Goal: Task Accomplishment & Management: Use online tool/utility

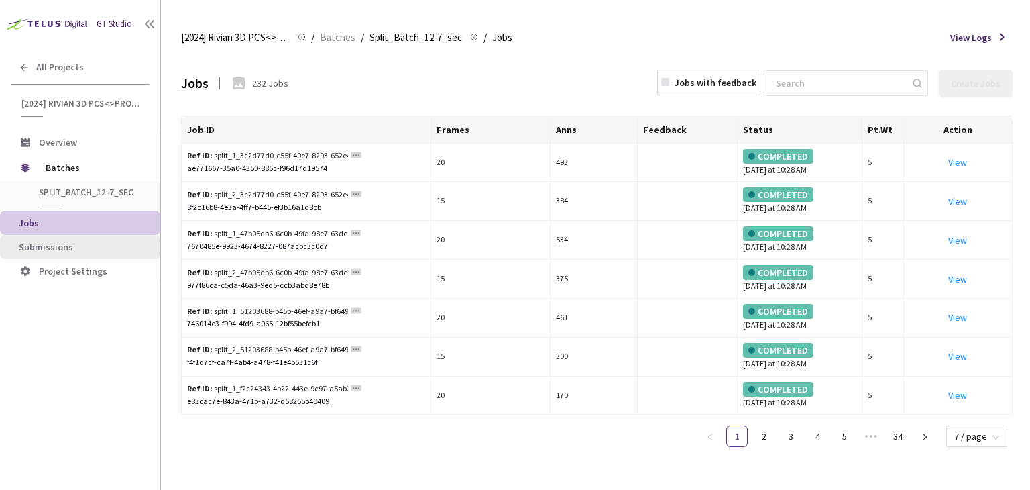
click at [50, 255] on li "Submissions" at bounding box center [80, 247] width 160 height 24
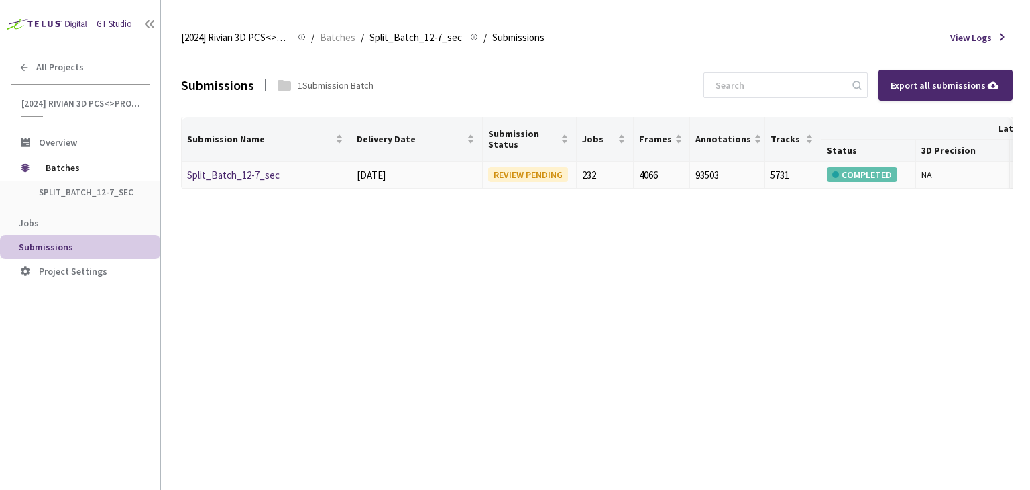
click at [234, 176] on link "Split_Batch_12-7_sec" at bounding box center [233, 174] width 93 height 13
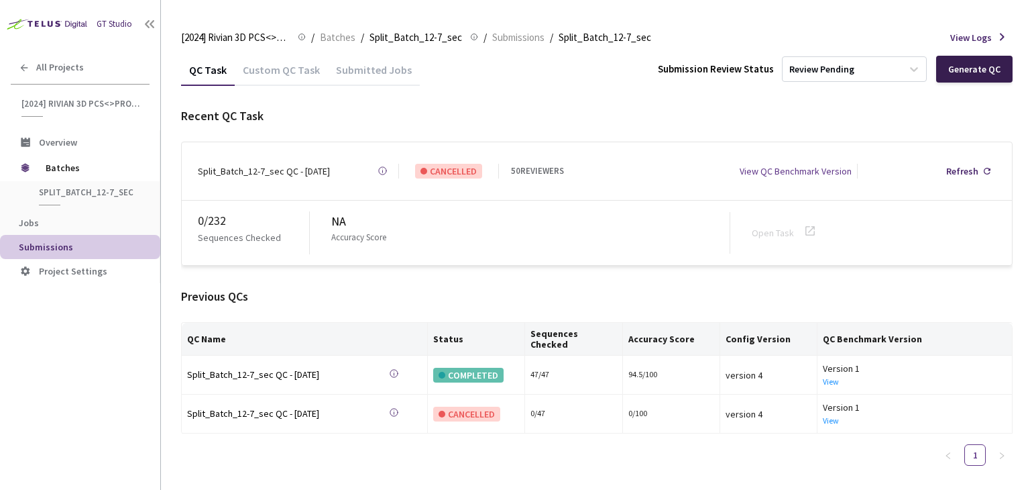
click at [954, 70] on div "Generate QC" at bounding box center [974, 69] width 52 height 11
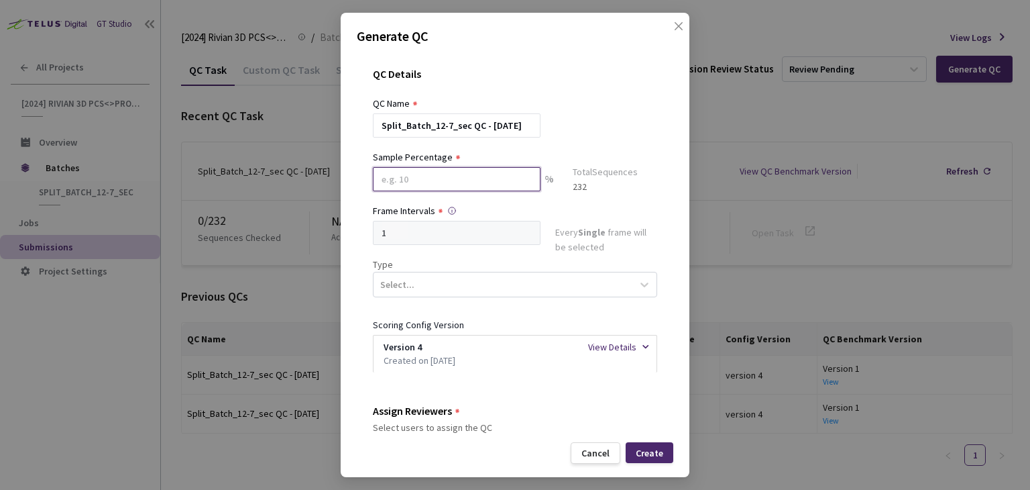
click at [477, 186] on input at bounding box center [457, 179] width 168 height 24
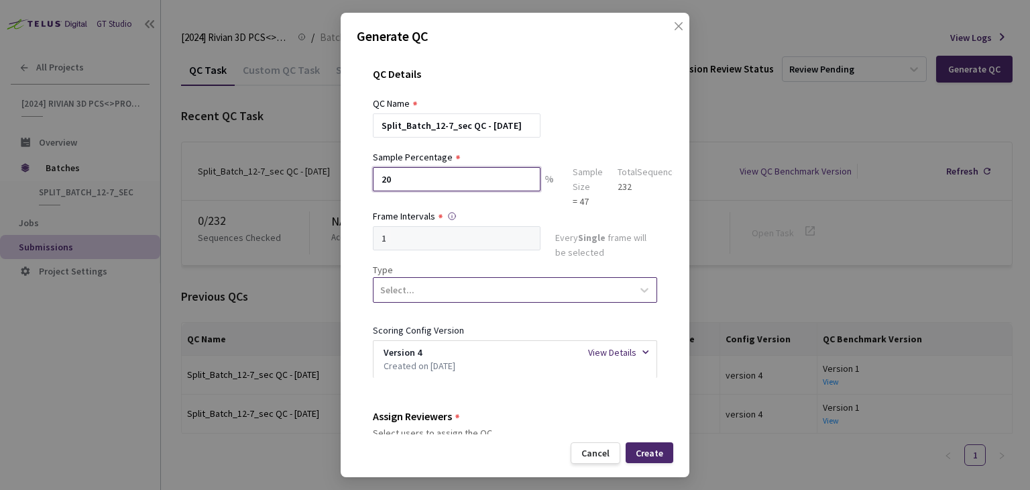
type input "20"
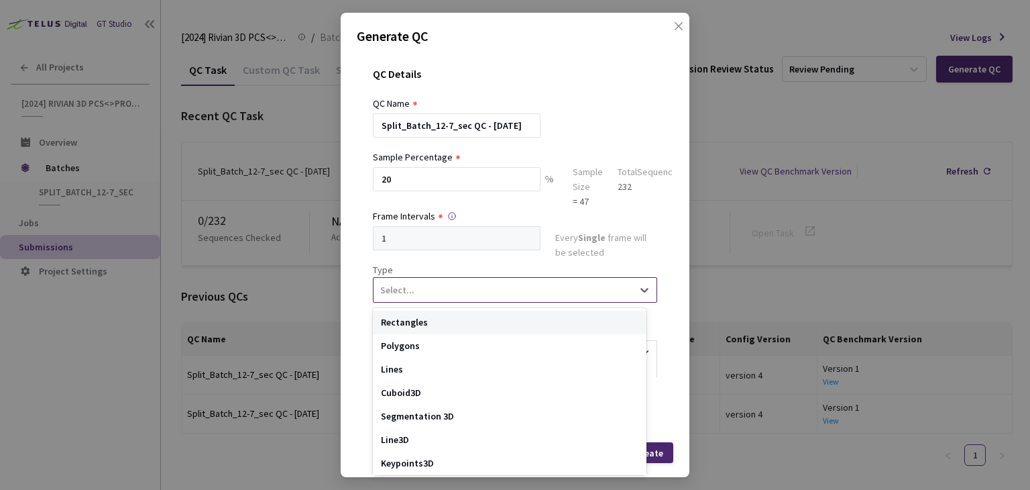
click at [481, 282] on div "Select..." at bounding box center [503, 289] width 259 height 23
click at [453, 417] on div "Segmentation 3D" at bounding box center [510, 415] width 274 height 23
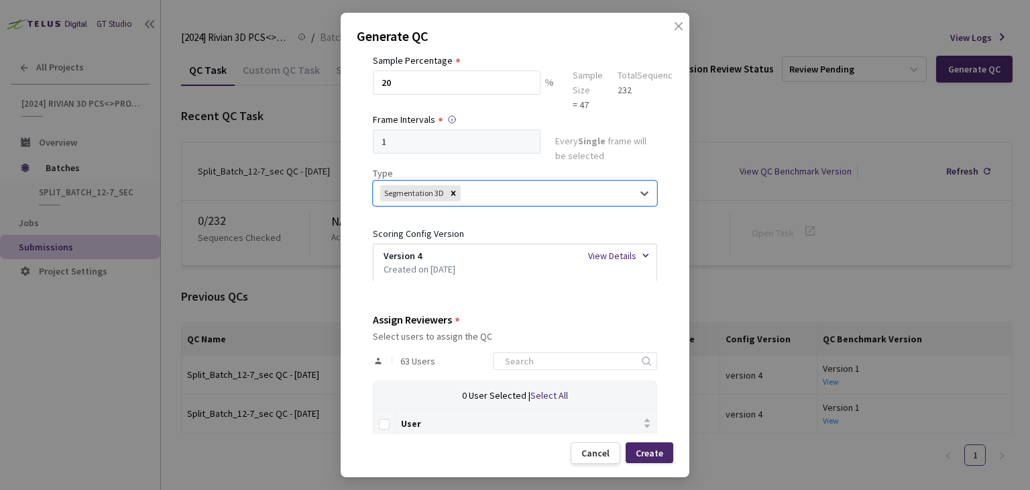
scroll to position [107, 0]
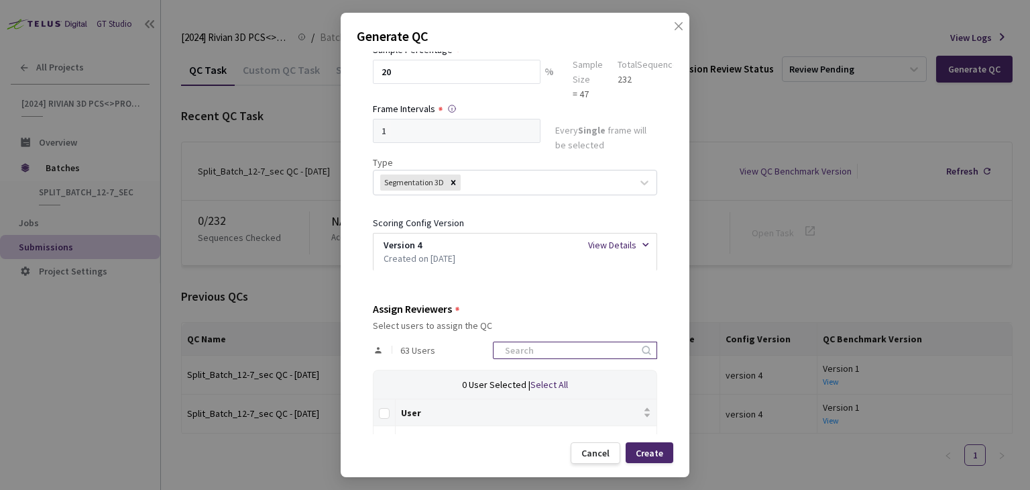
click at [535, 355] on input at bounding box center [568, 350] width 143 height 16
type input "rivian"
click at [463, 78] on input "20" at bounding box center [457, 72] width 168 height 24
type input "2"
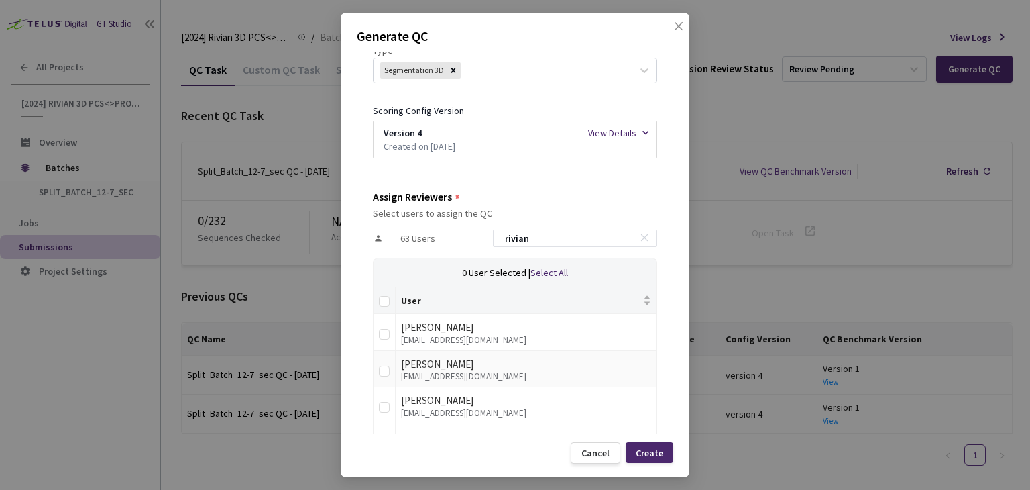
scroll to position [220, 0]
type input "50"
click at [386, 304] on input "Select all" at bounding box center [384, 300] width 11 height 11
checkbox input "true"
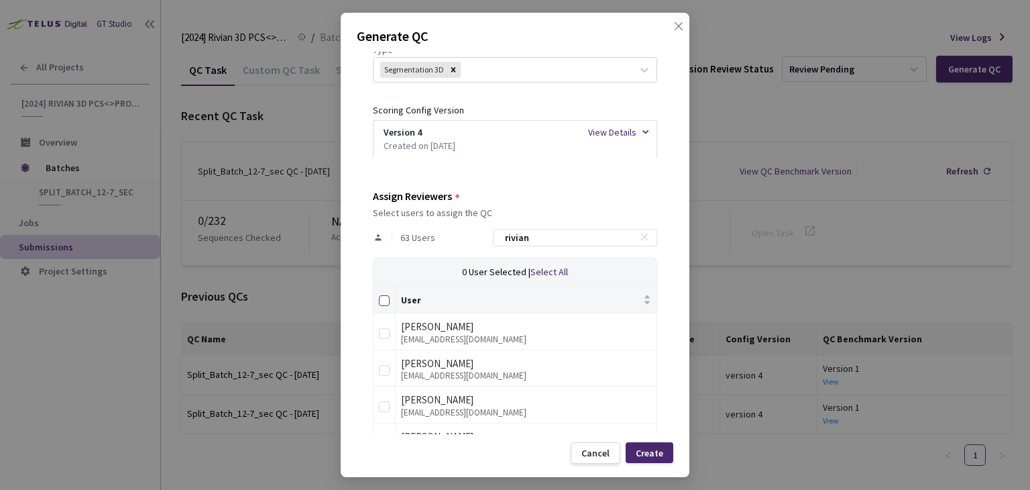
checkbox input "true"
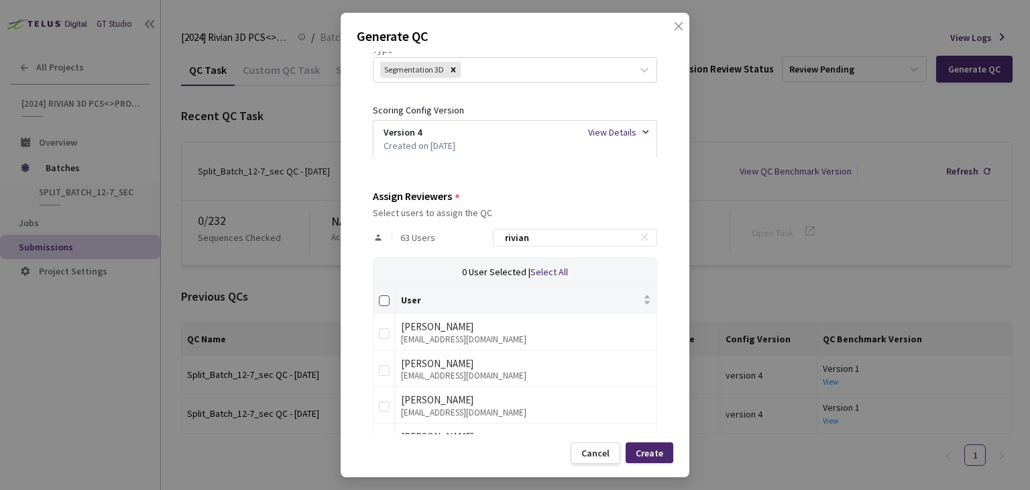
checkbox input "true"
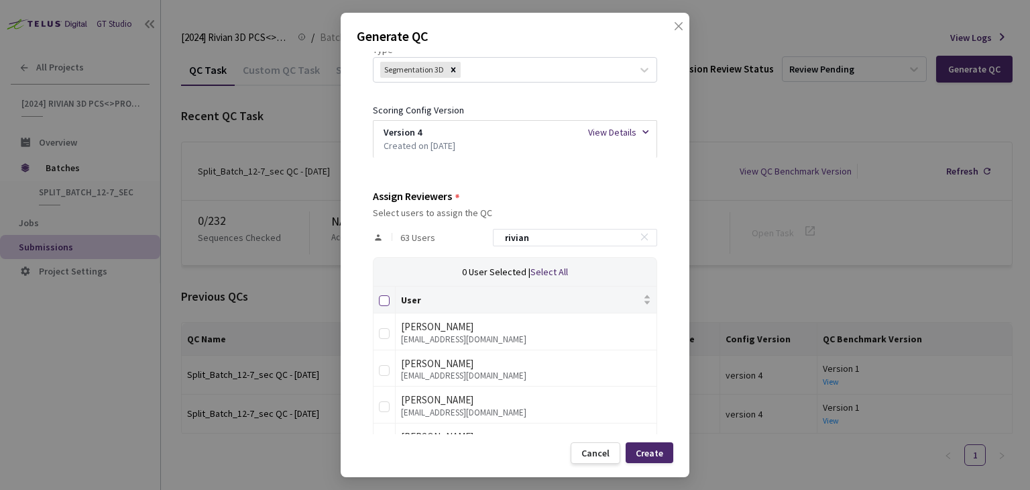
checkbox input "true"
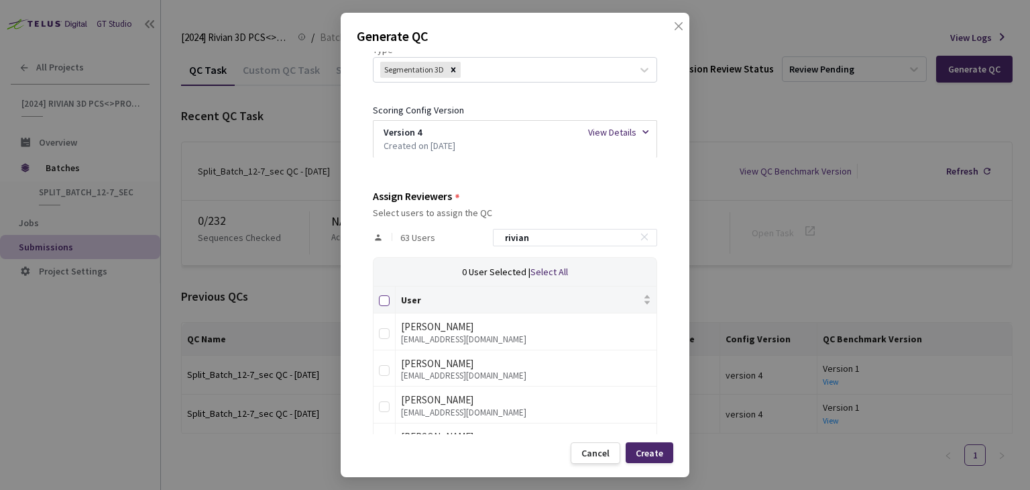
checkbox input "true"
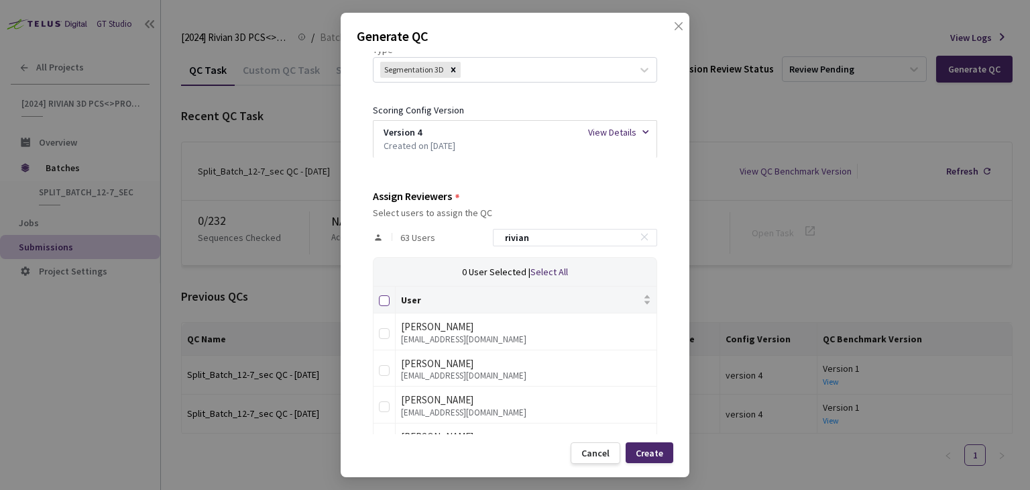
checkbox input "true"
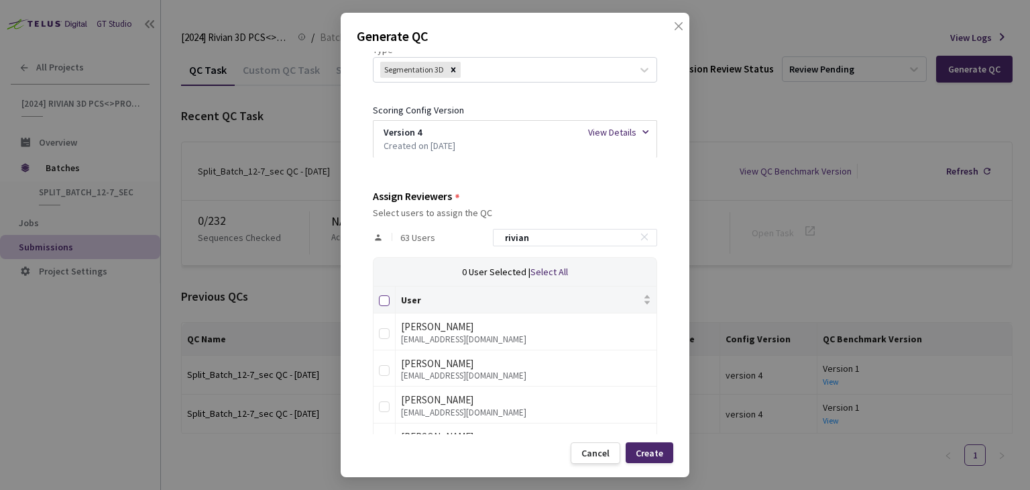
checkbox input "true"
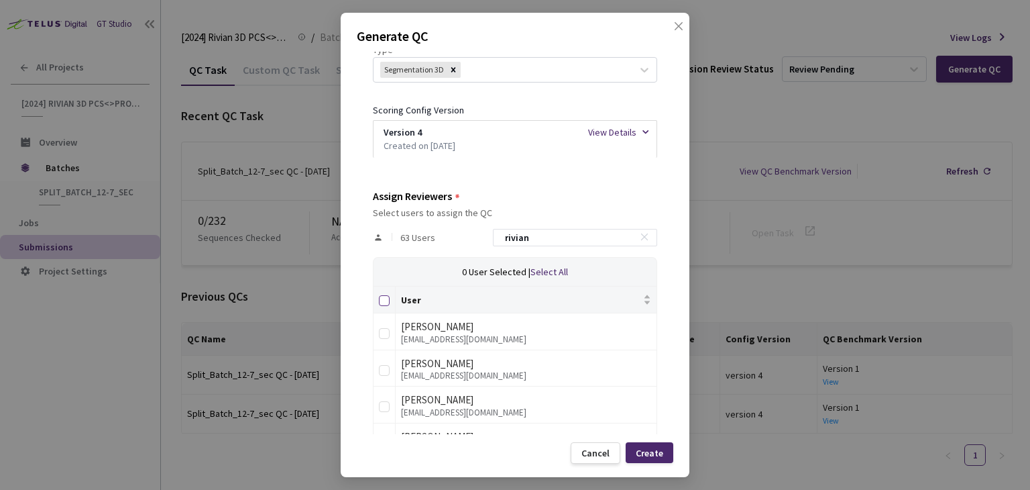
checkbox input "true"
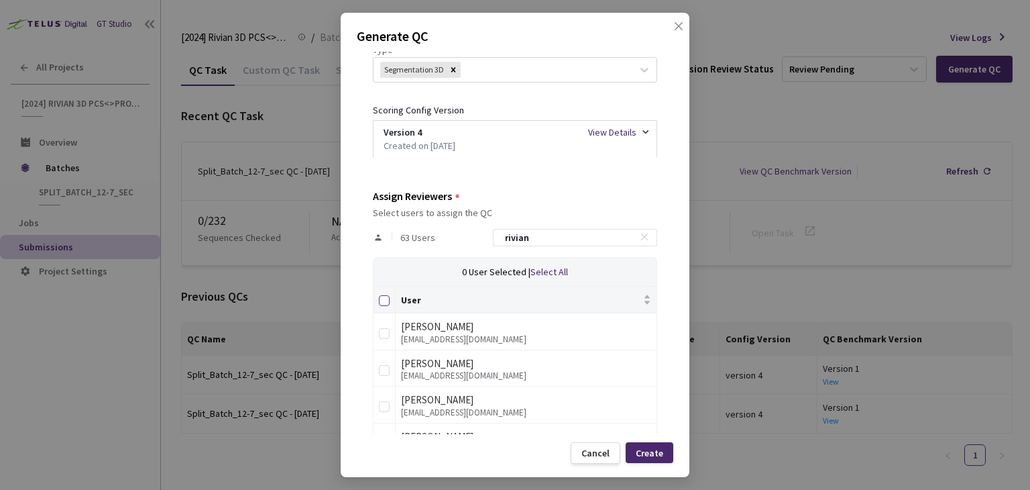
checkbox input "true"
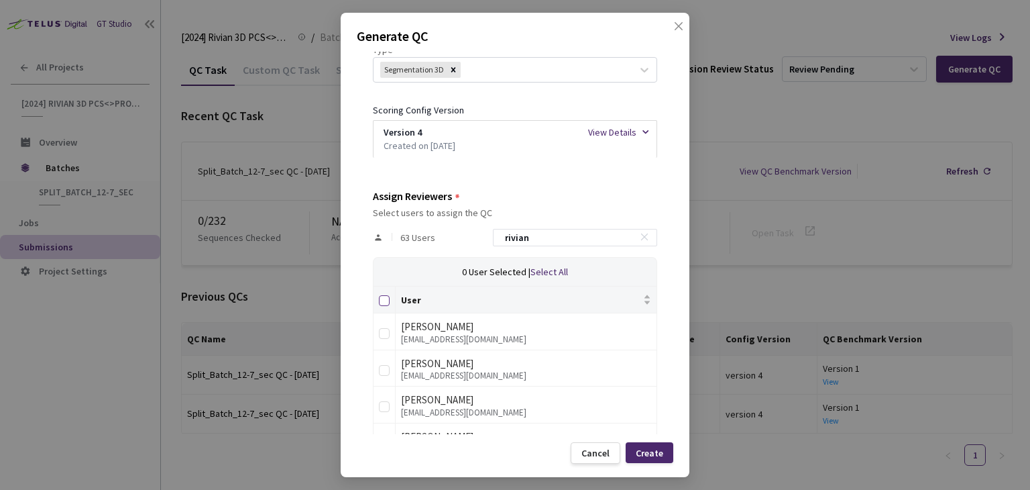
checkbox input "true"
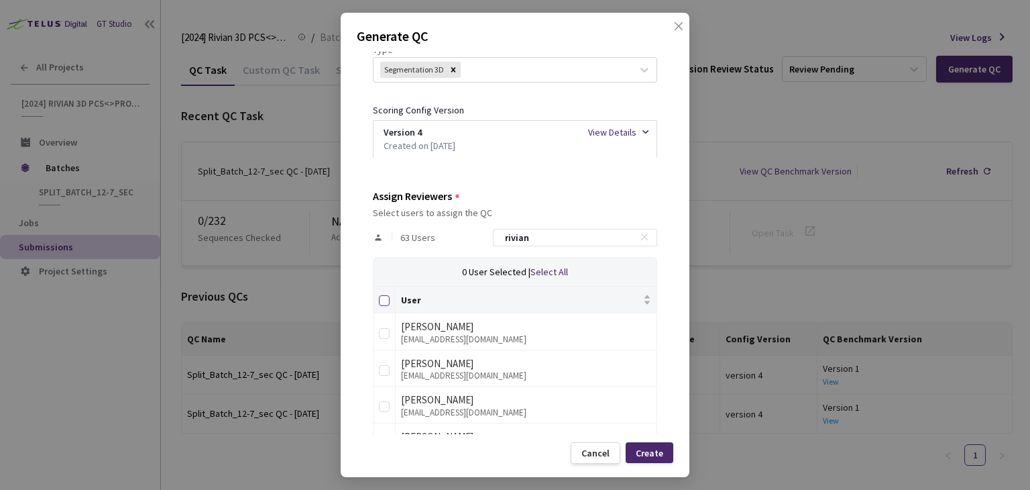
checkbox input "true"
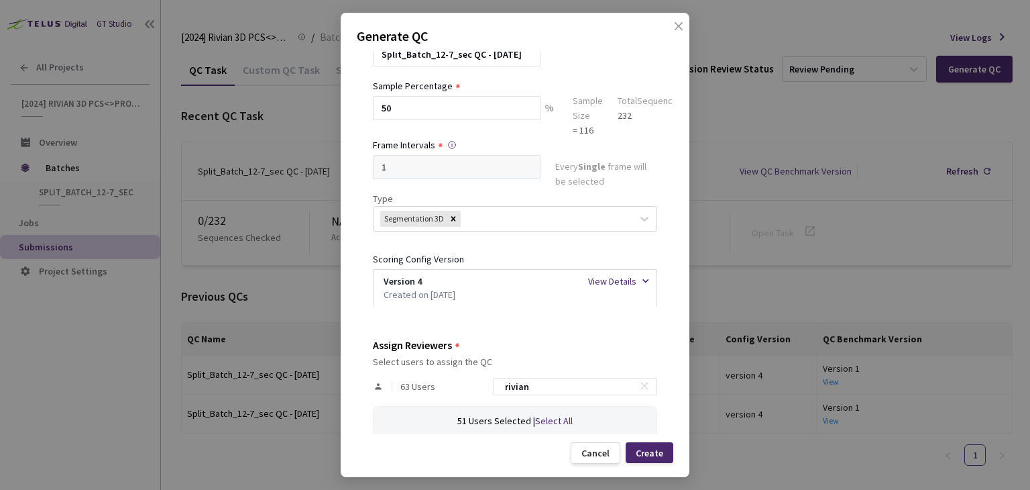
scroll to position [64, 0]
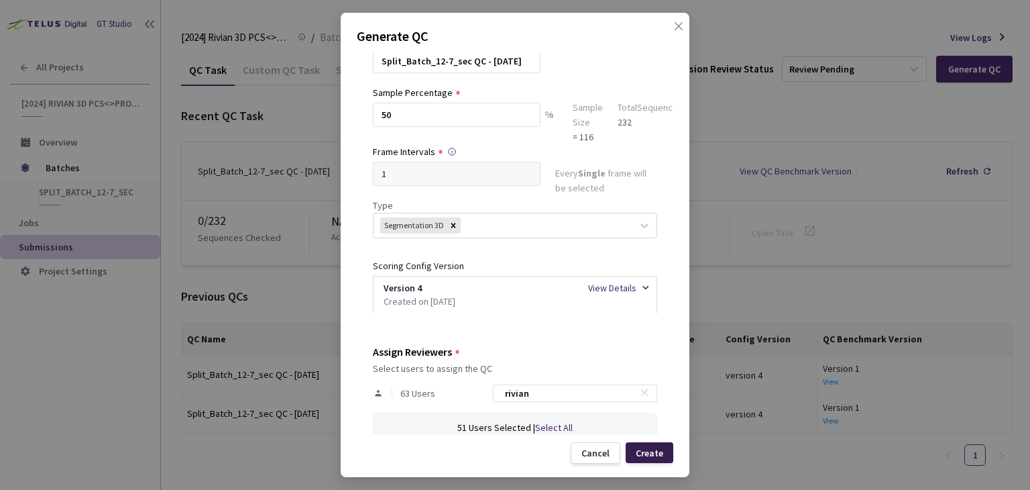
click at [653, 451] on div "Create" at bounding box center [649, 452] width 27 height 11
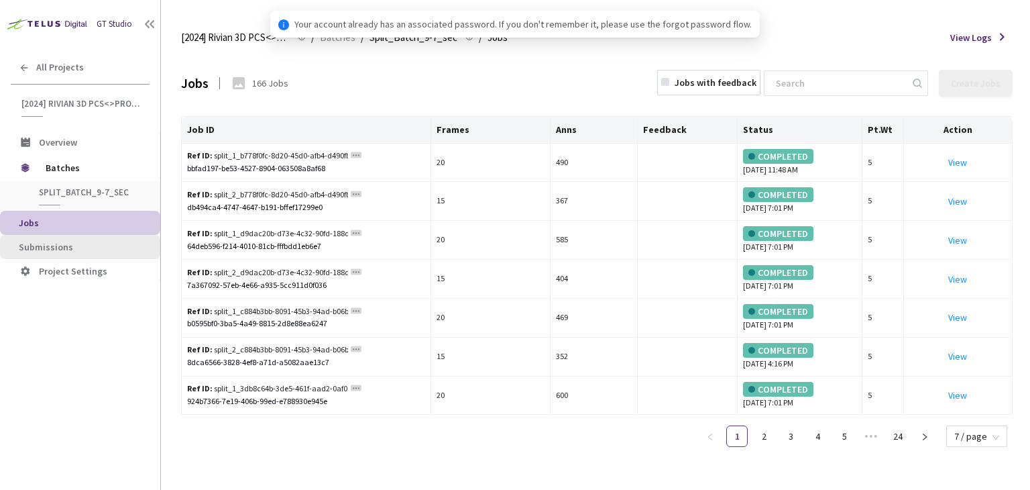
click at [72, 241] on span "Submissions" at bounding box center [84, 246] width 131 height 11
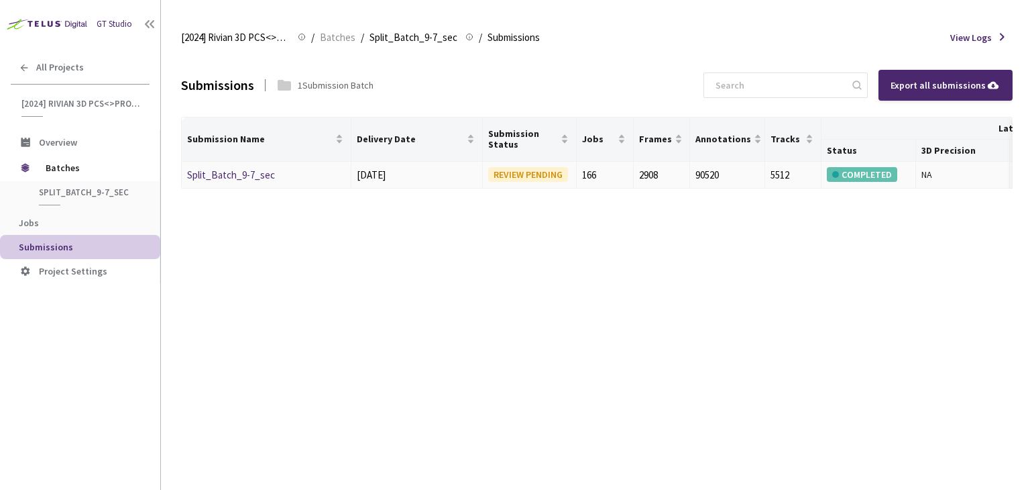
click at [207, 172] on link "Split_Batch_9-7_sec" at bounding box center [231, 174] width 88 height 13
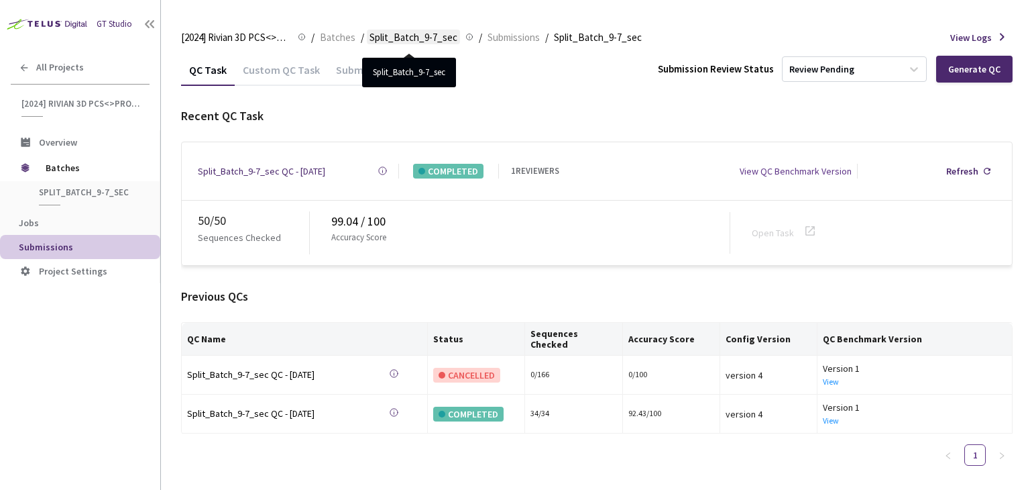
click at [386, 35] on span "Split_Batch_9-7_sec" at bounding box center [413, 38] width 88 height 16
click at [488, 34] on span "Submissions" at bounding box center [514, 38] width 52 height 16
